Goal: Check status: Check status

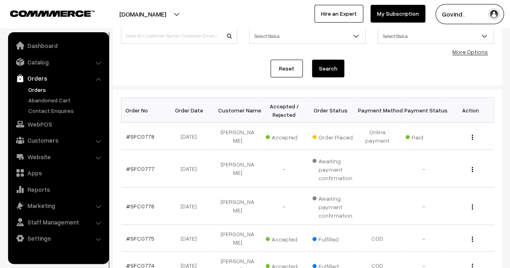
scroll to position [65, 0]
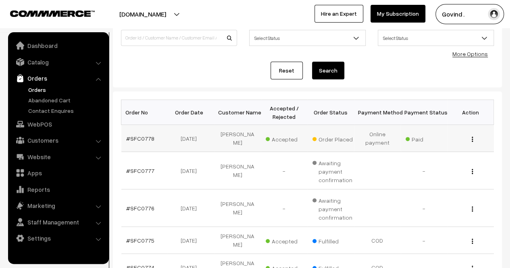
click at [471, 138] on button "button" at bounding box center [472, 139] width 2 height 6
click at [436, 152] on link "View" at bounding box center [436, 151] width 69 height 18
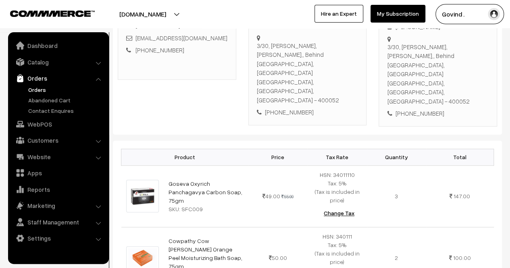
scroll to position [165, 0]
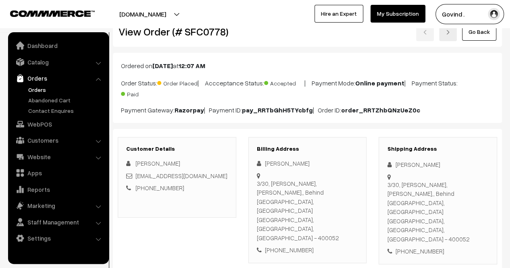
scroll to position [0, 0]
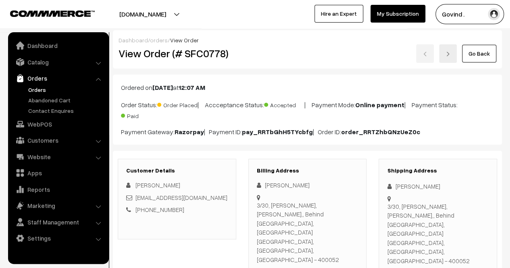
click at [480, 48] on link "Go Back" at bounding box center [479, 54] width 34 height 18
